Goal: Task Accomplishment & Management: Manage account settings

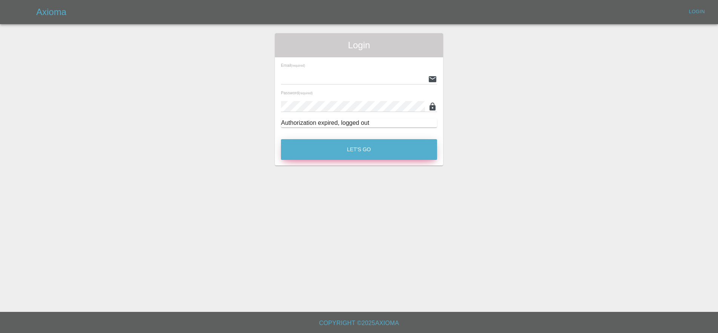
type input "[EMAIL_ADDRESS][DOMAIN_NAME]"
click at [404, 147] on button "Let's Go" at bounding box center [359, 149] width 156 height 21
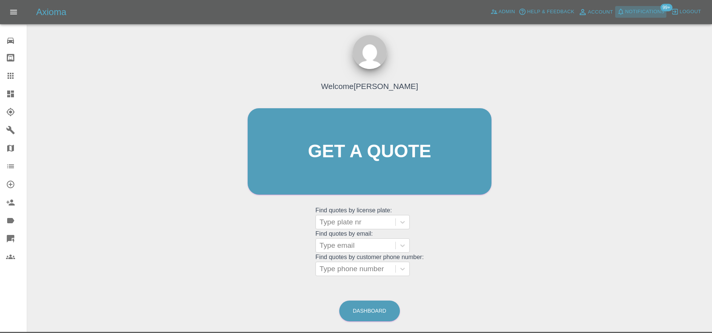
click at [626, 14] on span "Notifications" at bounding box center [644, 12] width 39 height 9
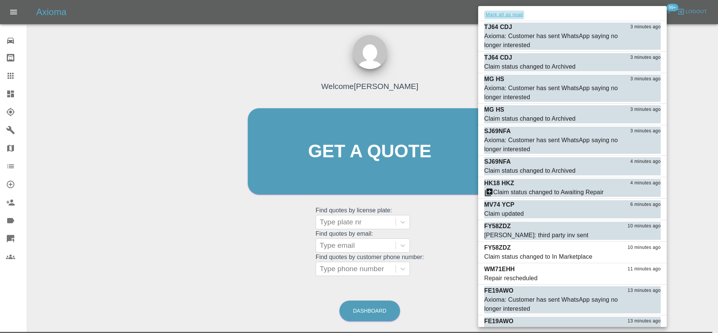
click at [507, 18] on button "Mark all as read" at bounding box center [504, 15] width 40 height 9
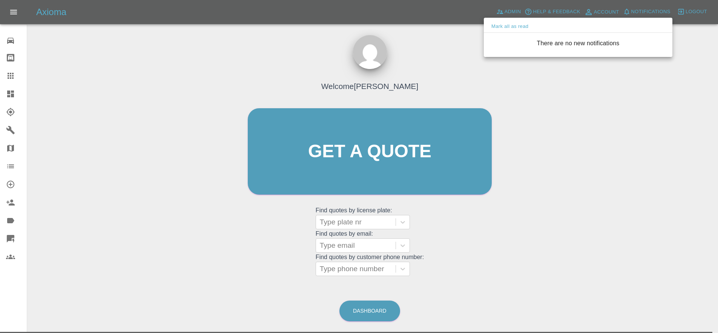
drag, startPoint x: 439, startPoint y: 49, endPoint x: 467, endPoint y: 37, distance: 30.2
click at [440, 48] on div at bounding box center [359, 166] width 718 height 333
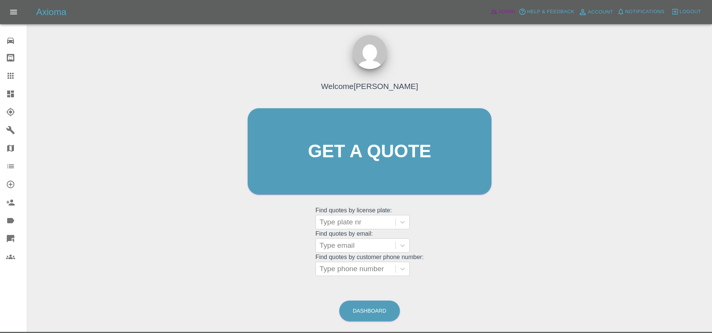
click at [506, 14] on span "Admin" at bounding box center [507, 12] width 17 height 9
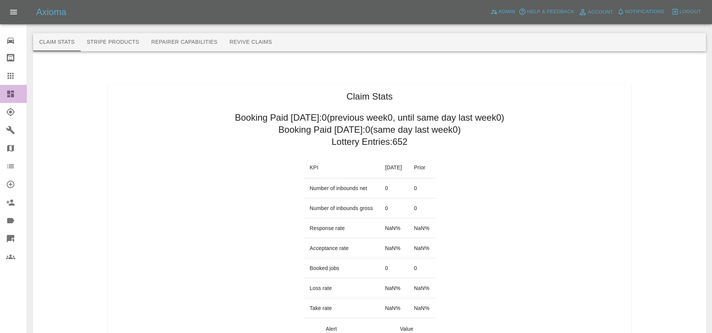
click at [12, 93] on icon at bounding box center [10, 93] width 9 height 9
